Goal: Find contact information

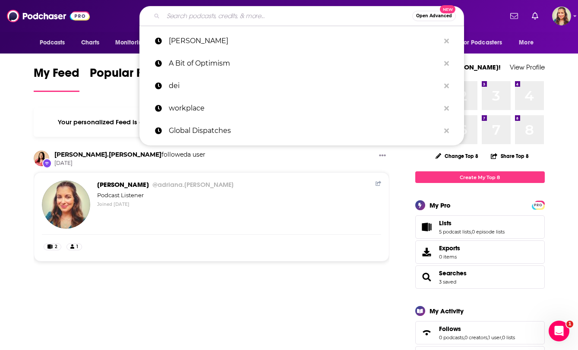
click at [221, 16] on input "Search podcasts, credits, & more..." at bounding box center [287, 16] width 249 height 14
paste input "Real Organic Podcast:"
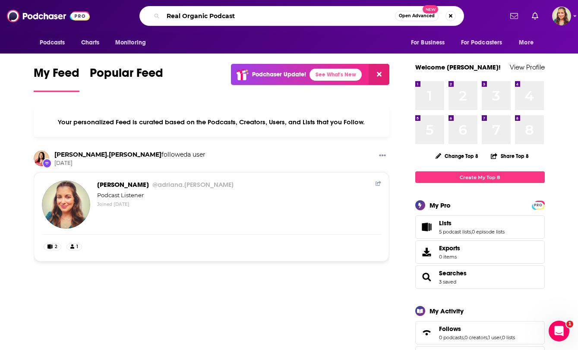
type input "Real Organic Podcast"
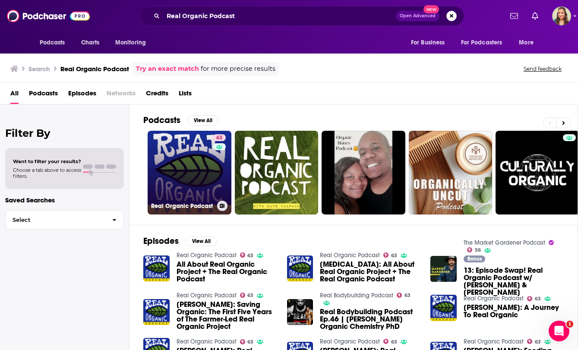
click at [197, 186] on link "63 Real Organic Podcast" at bounding box center [190, 173] width 84 height 84
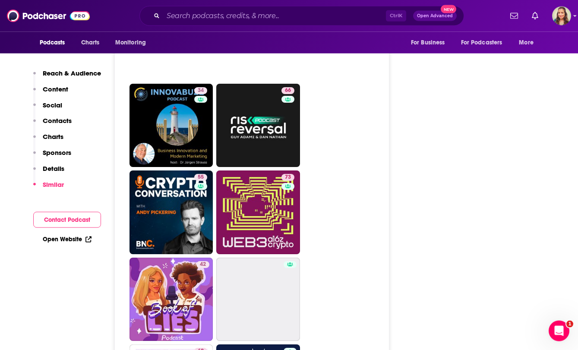
scroll to position [3955, 0]
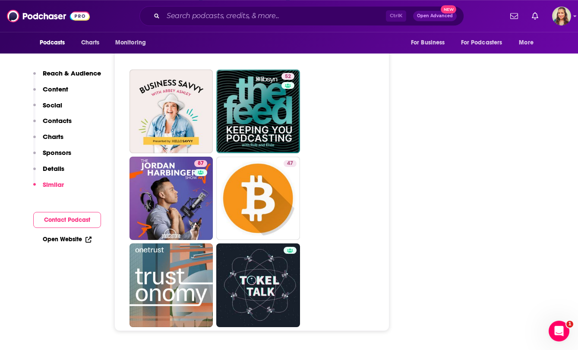
click at [55, 125] on p "Contacts" at bounding box center [57, 121] width 29 height 8
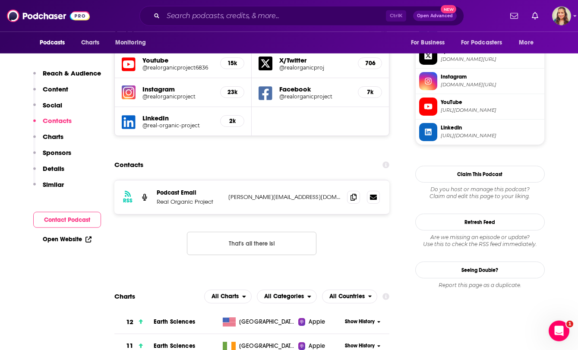
scroll to position [776, 0]
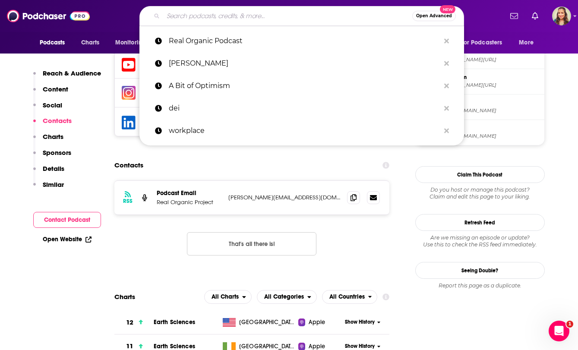
click at [207, 13] on input "Search podcasts, credits, & more..." at bounding box center [287, 16] width 249 height 14
click at [214, 18] on input "Search podcasts, credits, & more..." at bounding box center [287, 16] width 249 height 14
paste input "The Business of Agriculture Podcast"
type input "The Business of Agriculture Podcast"
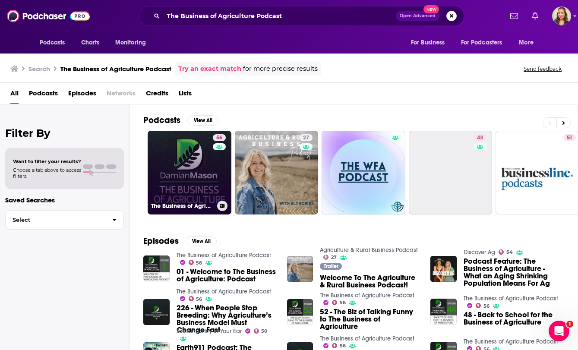
click at [195, 176] on link "56 The Business of Agriculture Podcast" at bounding box center [190, 173] width 84 height 84
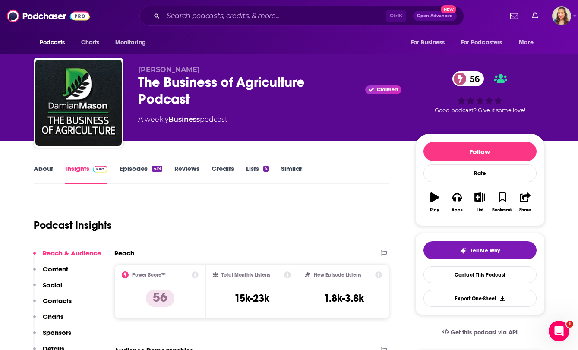
click at [57, 301] on p "Contacts" at bounding box center [57, 301] width 29 height 8
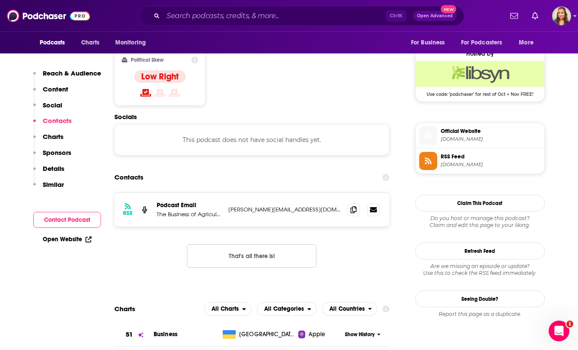
scroll to position [690, 0]
click at [354, 206] on icon at bounding box center [354, 209] width 6 height 7
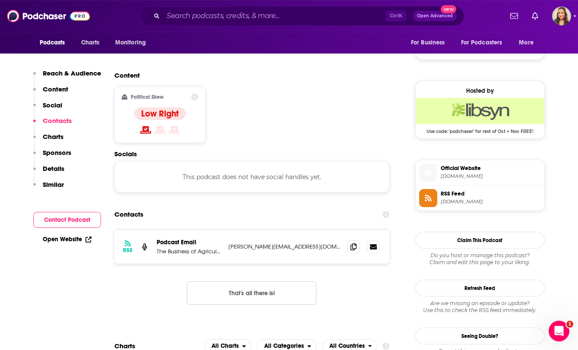
scroll to position [641, 0]
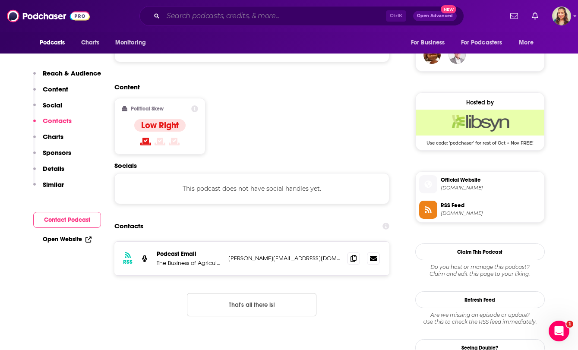
click at [254, 16] on input "Search podcasts, credits, & more..." at bounding box center [274, 16] width 223 height 14
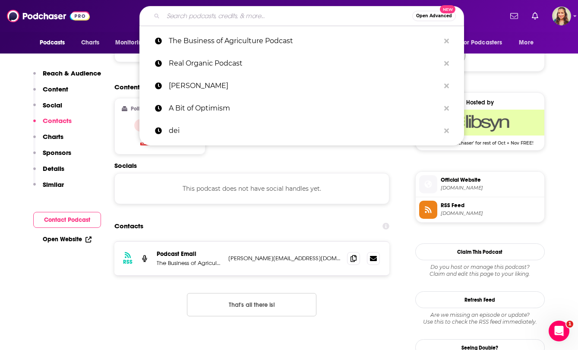
paste input "The Leading Voices in Food"
type input "The Leading Voices in Food"
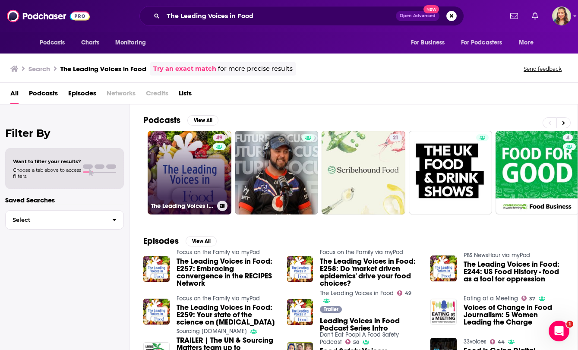
click at [203, 191] on link "49 The Leading Voices in Food" at bounding box center [190, 173] width 84 height 84
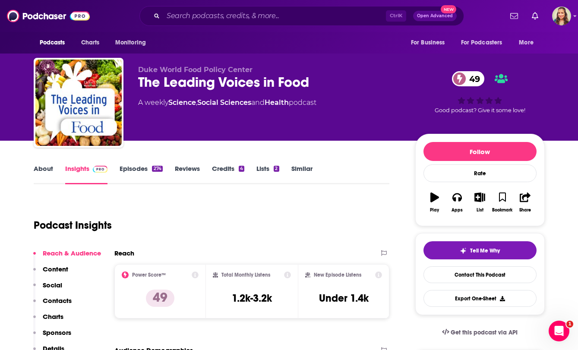
click at [66, 302] on p "Contacts" at bounding box center [57, 301] width 29 height 8
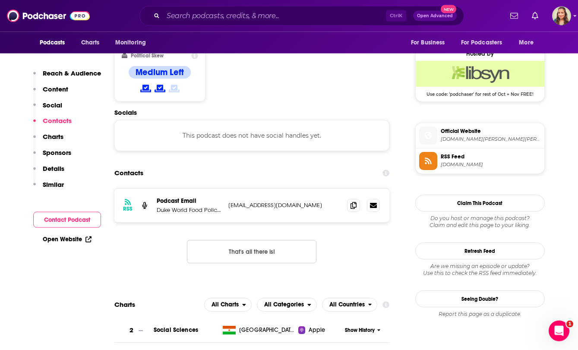
scroll to position [690, 0]
click at [352, 201] on icon at bounding box center [354, 204] width 6 height 7
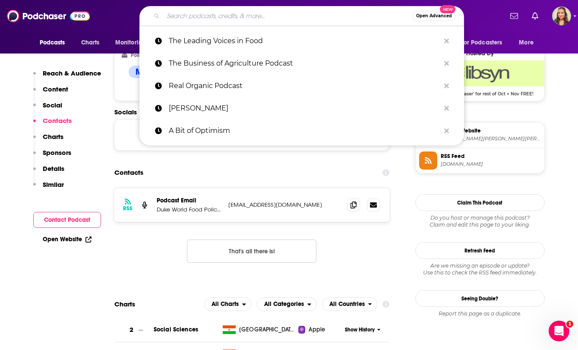
click at [207, 17] on input "Search podcasts, credits, & more..." at bounding box center [287, 16] width 249 height 14
paste input "Drilled"
type input "Drilled"
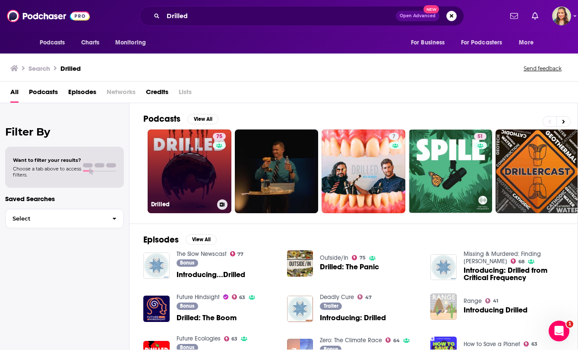
click at [187, 187] on link "75 Drilled" at bounding box center [190, 172] width 84 height 84
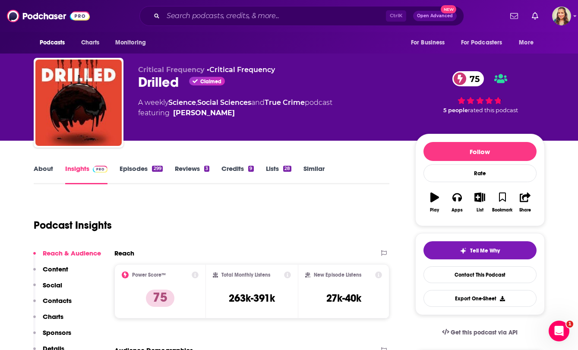
click at [61, 302] on p "Contacts" at bounding box center [57, 301] width 29 height 8
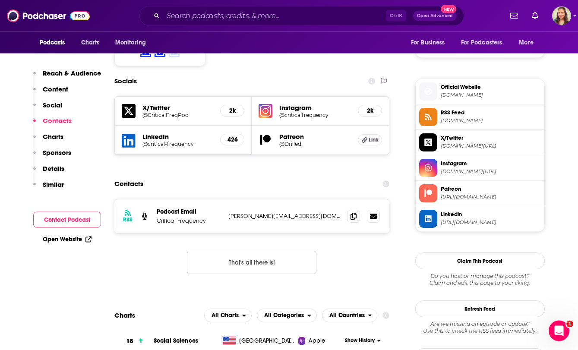
scroll to position [727, 0]
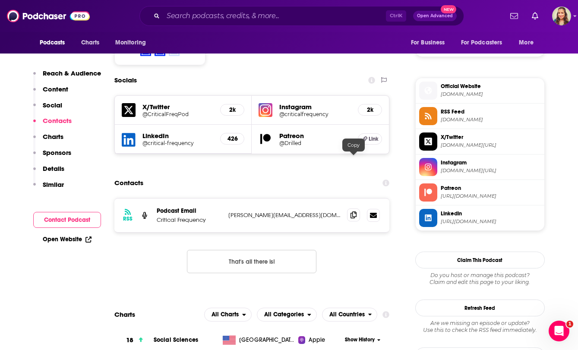
click at [354, 212] on icon at bounding box center [354, 215] width 6 height 7
